Goal: Task Accomplishment & Management: Complete application form

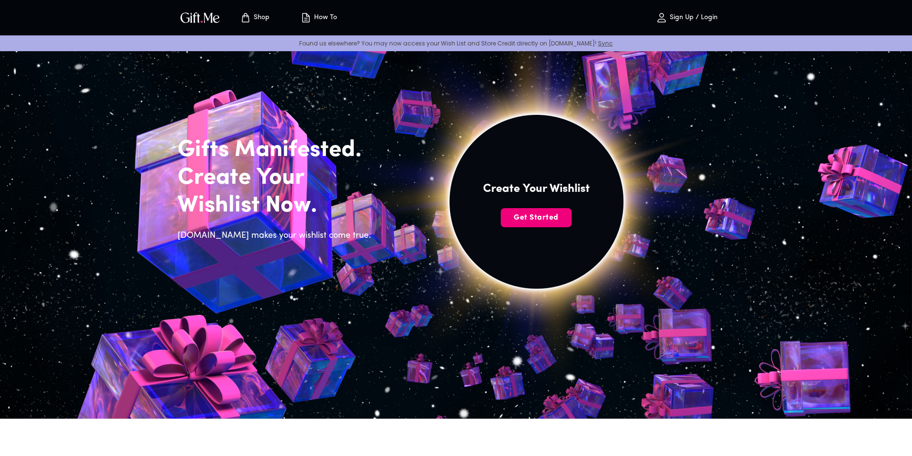
click at [552, 218] on span "Get Started" at bounding box center [536, 218] width 71 height 11
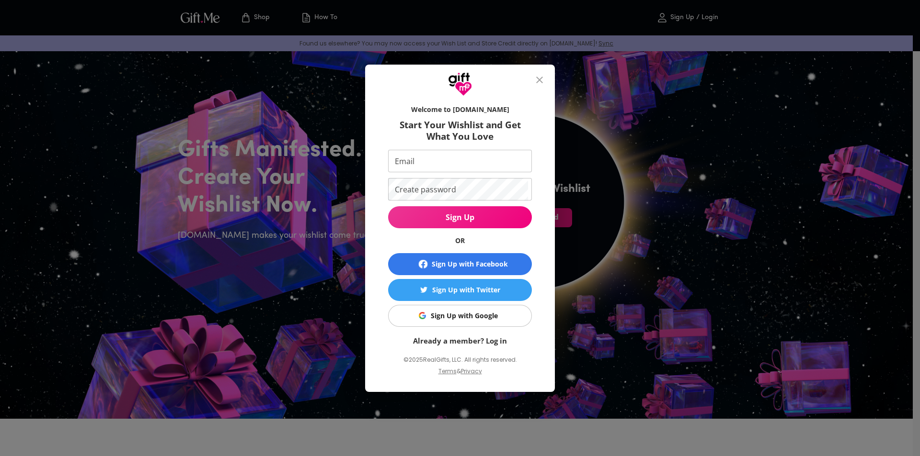
click at [498, 313] on span "Sign Up with Google" at bounding box center [458, 316] width 132 height 11
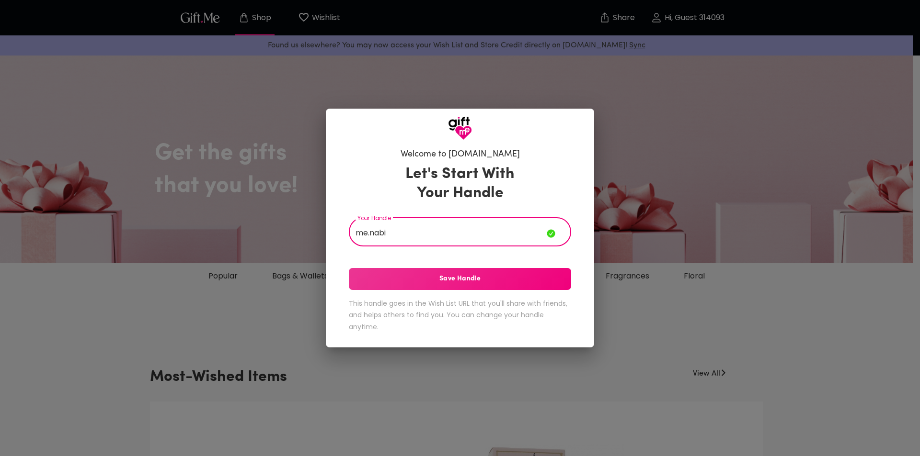
type input "me.nabi"
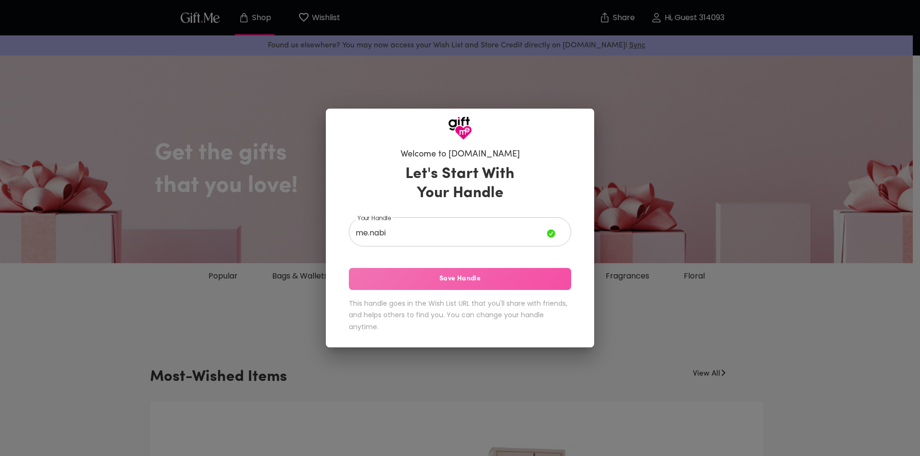
click at [509, 279] on span "Save Handle" at bounding box center [460, 279] width 222 height 11
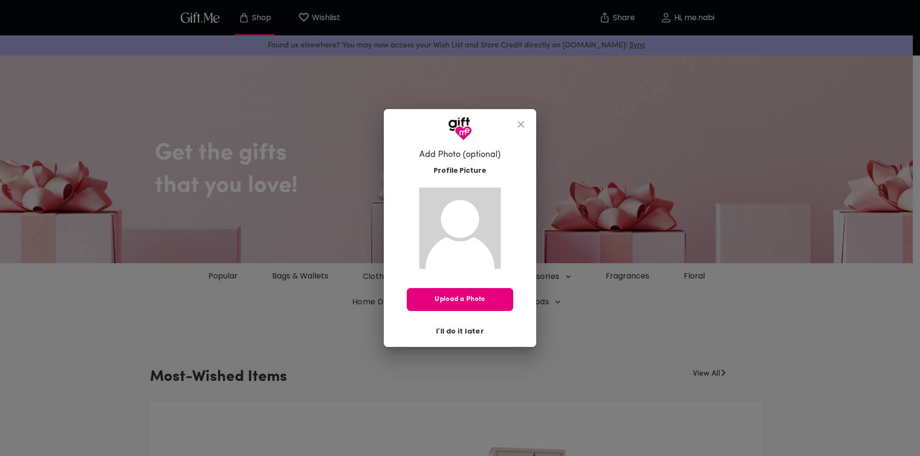
click at [458, 335] on span "I'll do it later" at bounding box center [460, 331] width 48 height 11
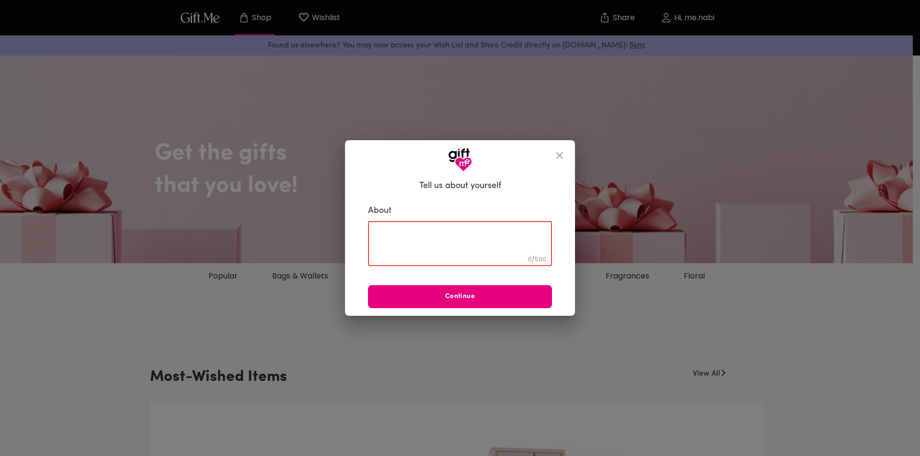
click at [466, 231] on textarea at bounding box center [460, 243] width 171 height 27
click at [560, 162] on button "close" at bounding box center [559, 155] width 23 height 23
click at [562, 153] on icon "close" at bounding box center [559, 155] width 7 height 7
